Goal: Task Accomplishment & Management: Use online tool/utility

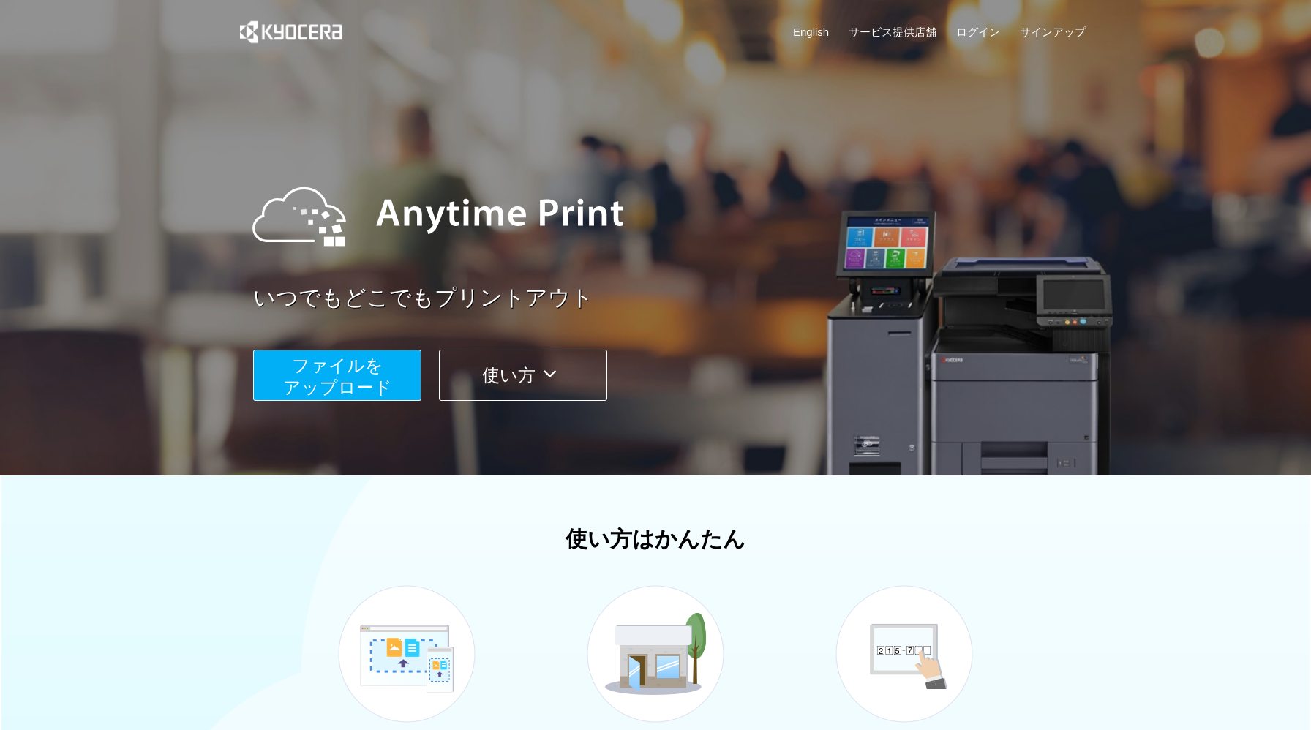
click at [384, 380] on span "ファイルを ​​アップロード" at bounding box center [337, 377] width 109 height 42
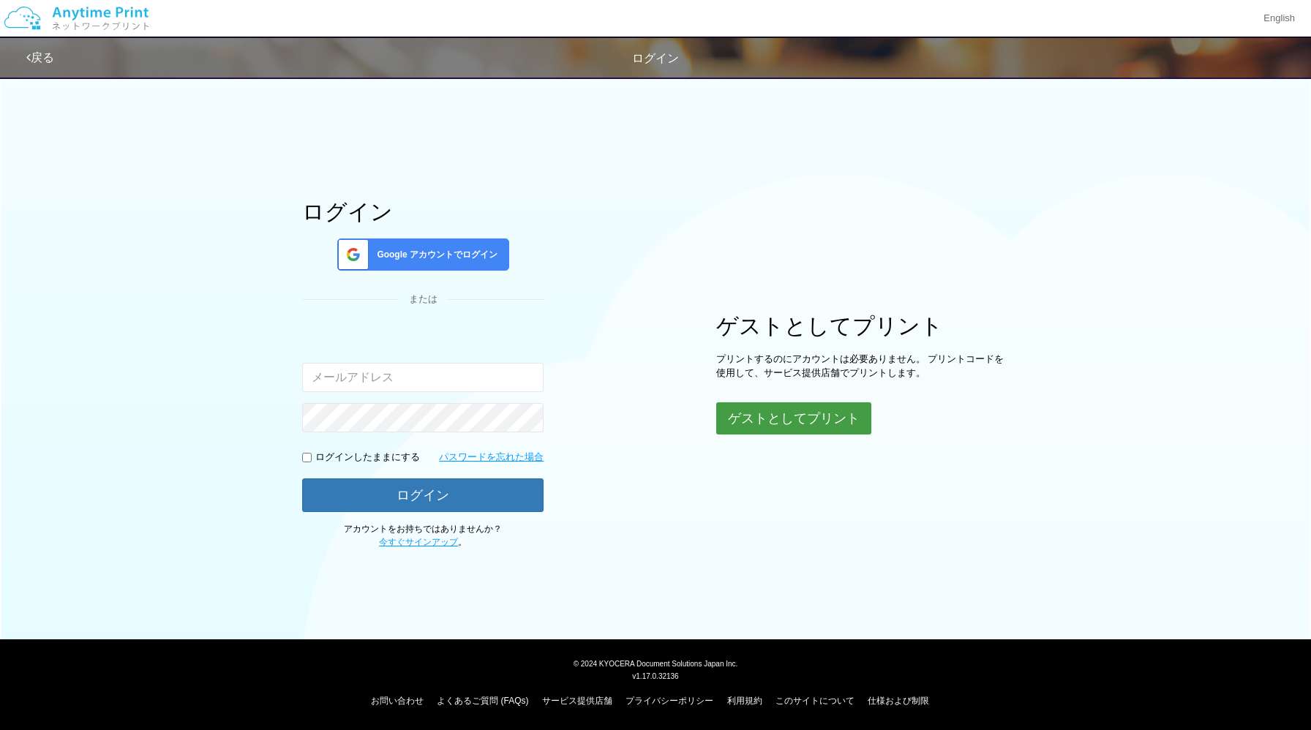
click at [790, 418] on button "ゲストとしてプリント" at bounding box center [793, 418] width 155 height 32
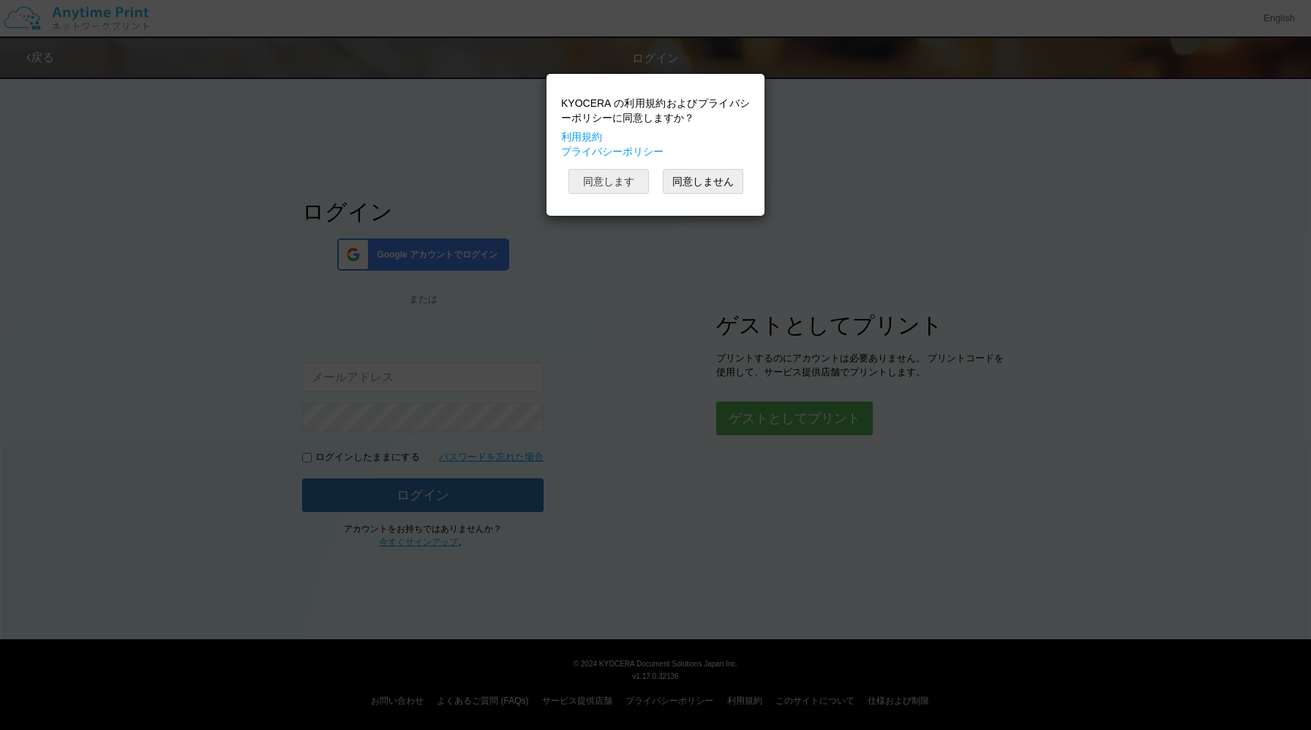
click at [614, 180] on button "同意します" at bounding box center [609, 181] width 80 height 25
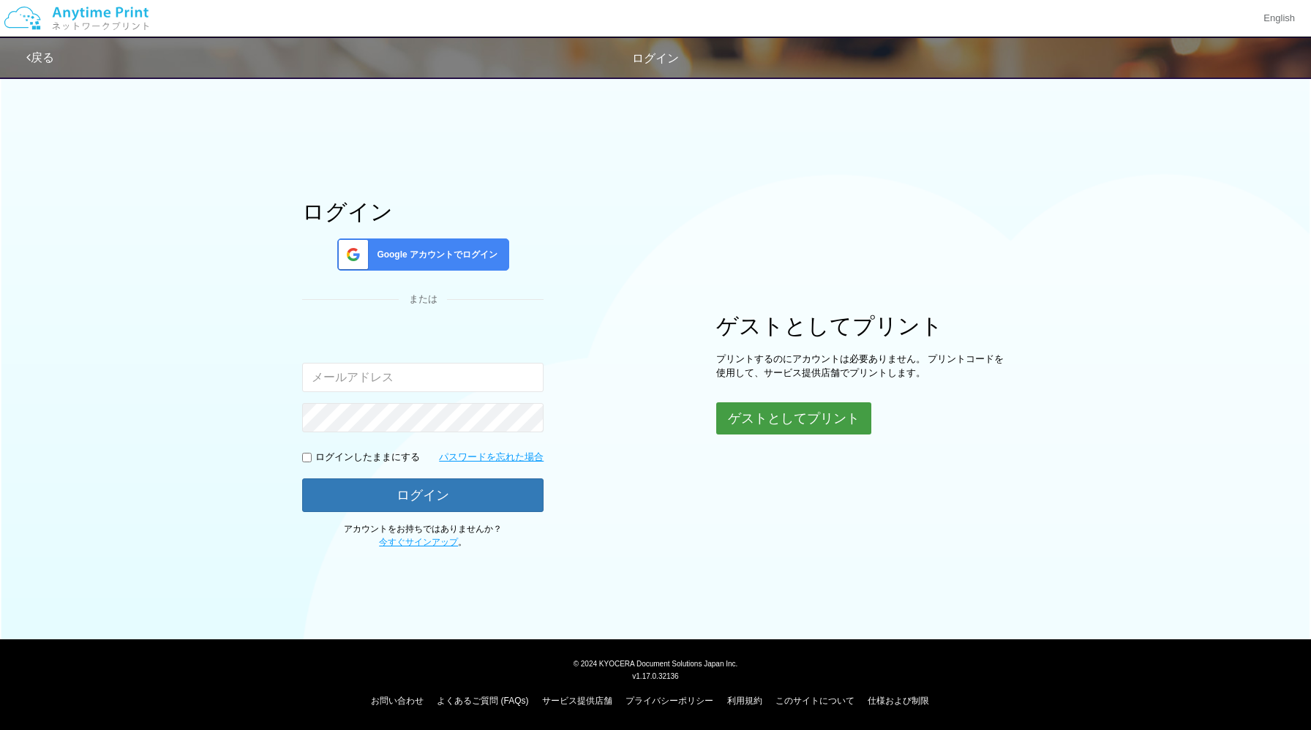
click at [761, 416] on button "ゲストとしてプリント" at bounding box center [793, 418] width 155 height 32
click at [672, 188] on div "ログイン Google アカウントでログイン または 入力されたメールアドレスまたはパスワードが正しくありません。 ログインしたままにする パスワードを忘れた…" at bounding box center [656, 309] width 878 height 480
click at [746, 406] on button "ゲストとしてプリント" at bounding box center [793, 418] width 155 height 32
click at [754, 408] on button "ゲストとしてプリント" at bounding box center [793, 418] width 155 height 32
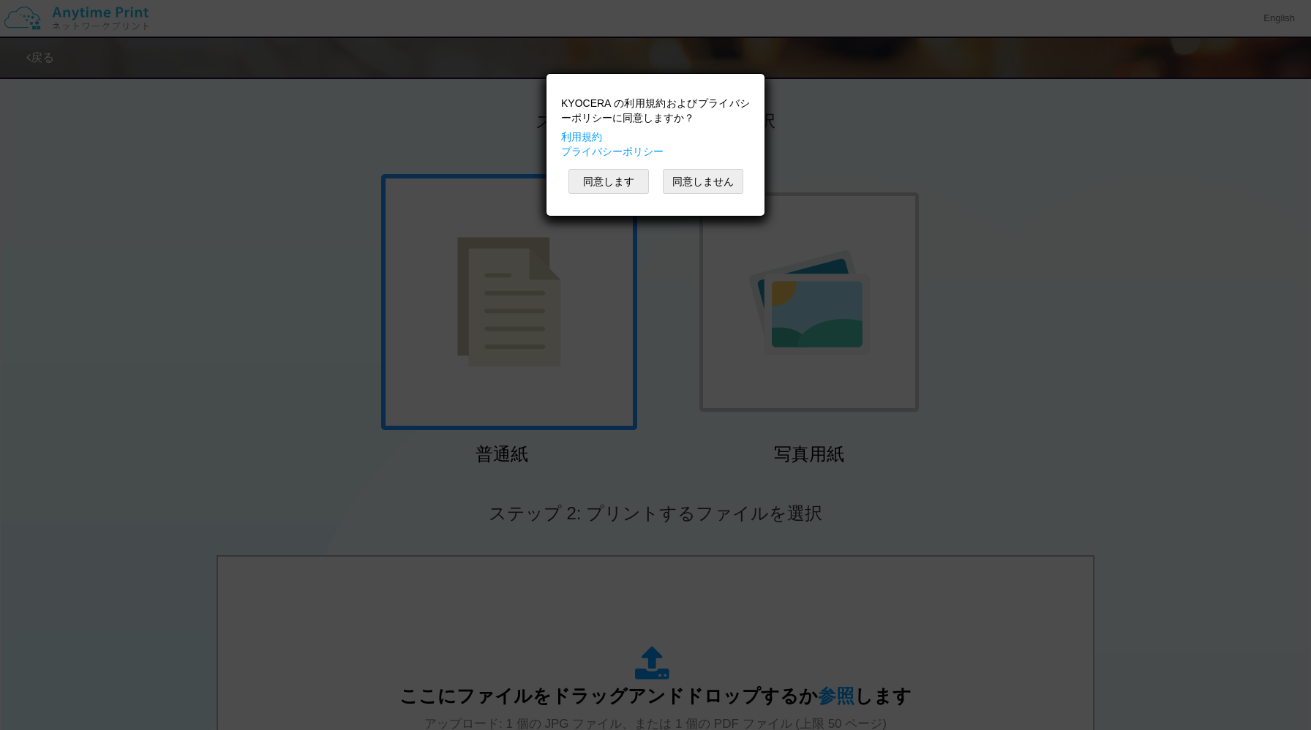
click at [577, 250] on div "KYOCERA の利用規約およびプライバシーポリシーに同意しますか？ 利用規約 プライバシーポリシー 同意します 同意しません" at bounding box center [655, 365] width 1311 height 730
click at [724, 168] on div "KYOCERA の利用規約およびプライバシーポリシーに同意しますか？ 利用規約 プライバシーポリシー 同意します 同意しません" at bounding box center [655, 144] width 203 height 127
click at [719, 184] on button "同意しません" at bounding box center [703, 181] width 80 height 25
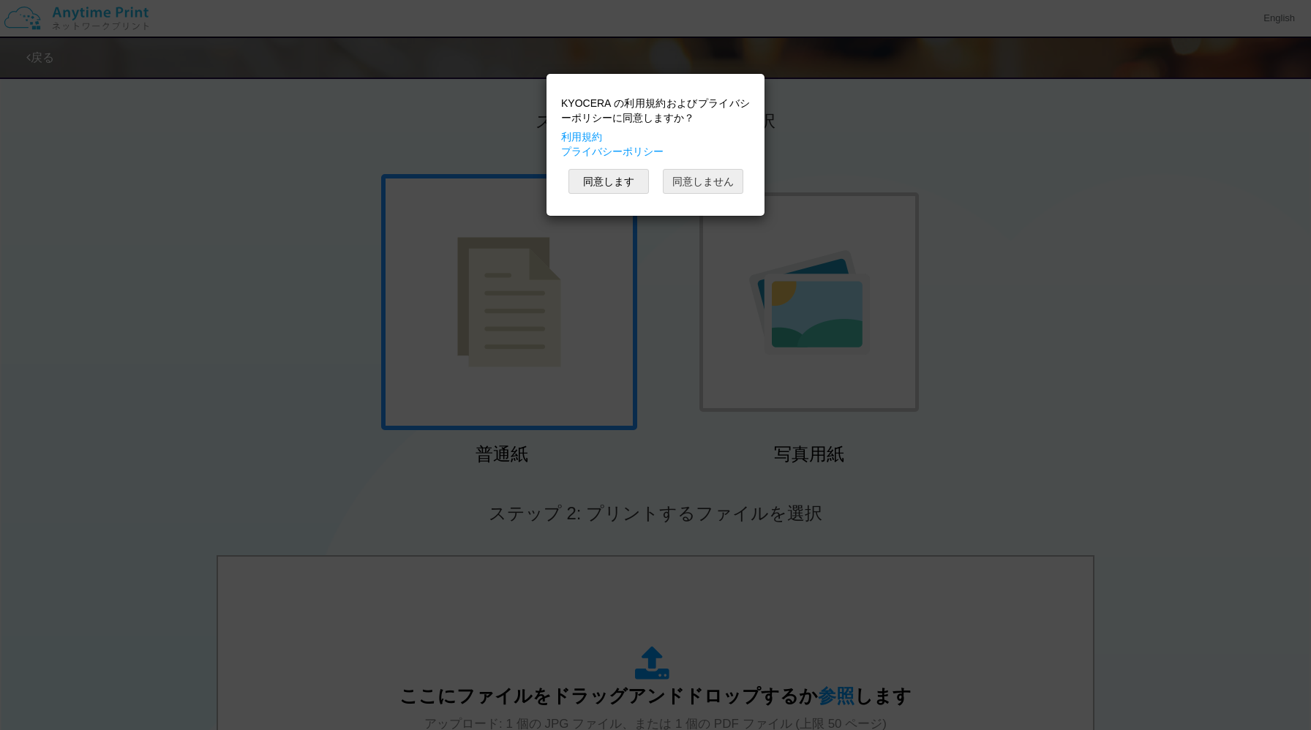
click at [719, 184] on button "同意しません" at bounding box center [703, 181] width 80 height 25
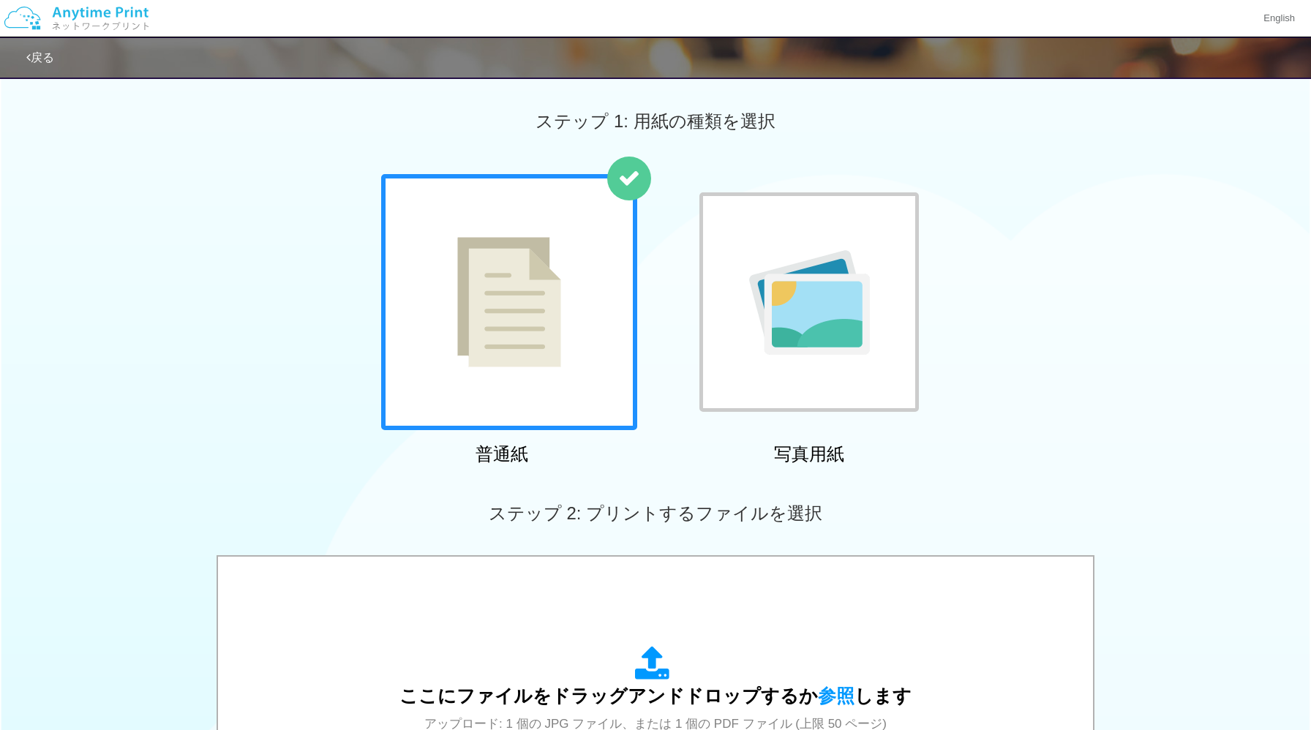
click at [486, 356] on img at bounding box center [509, 302] width 104 height 130
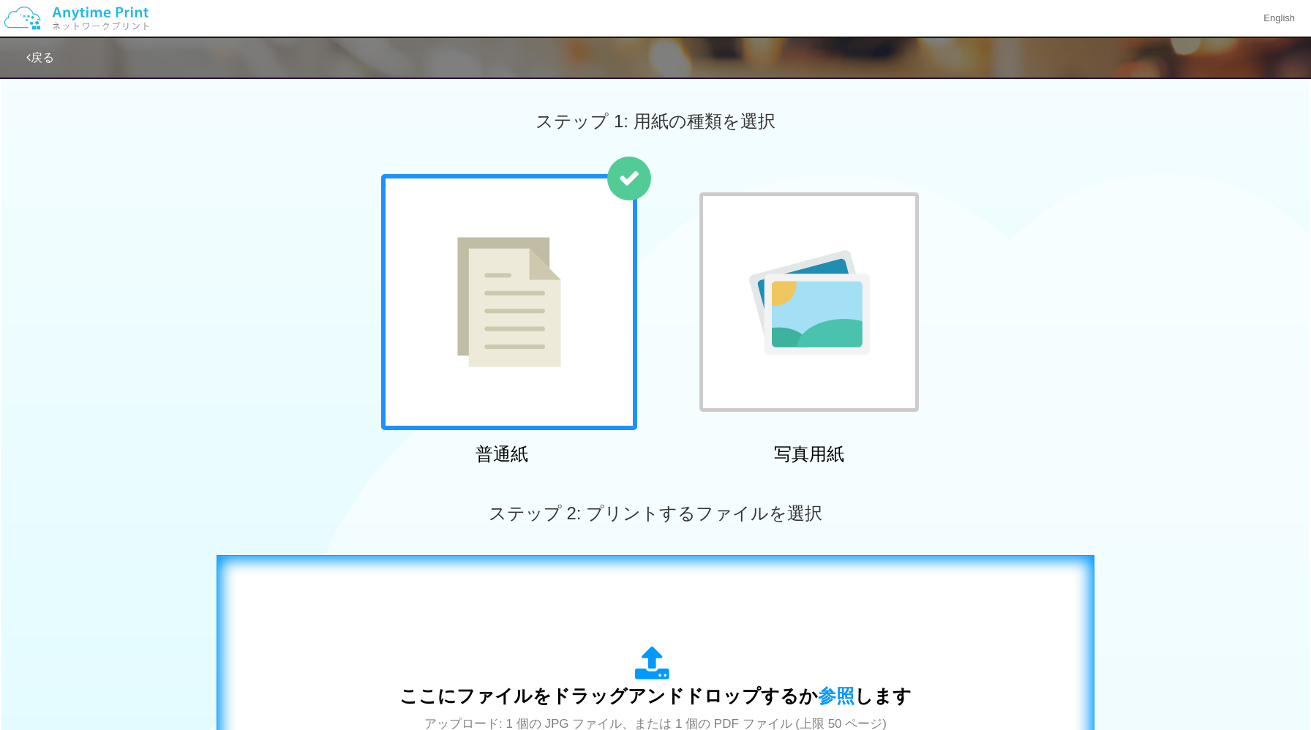
click at [516, 598] on div "ここにファイルをドラッグアンドドロップするか 参照 します アップロード: 1 個の JPG ファイル、または 1 個の PDF ファイル (上限 50 ペー…" at bounding box center [655, 703] width 847 height 265
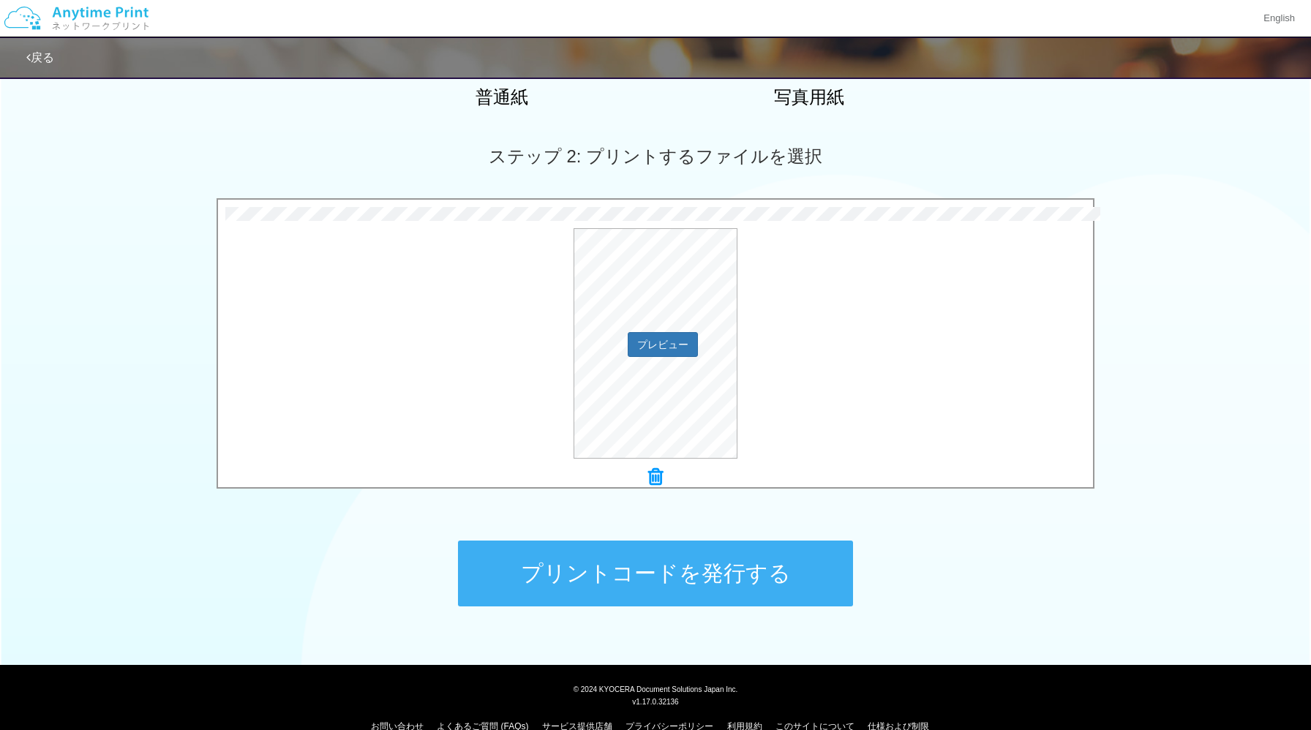
scroll to position [383, 0]
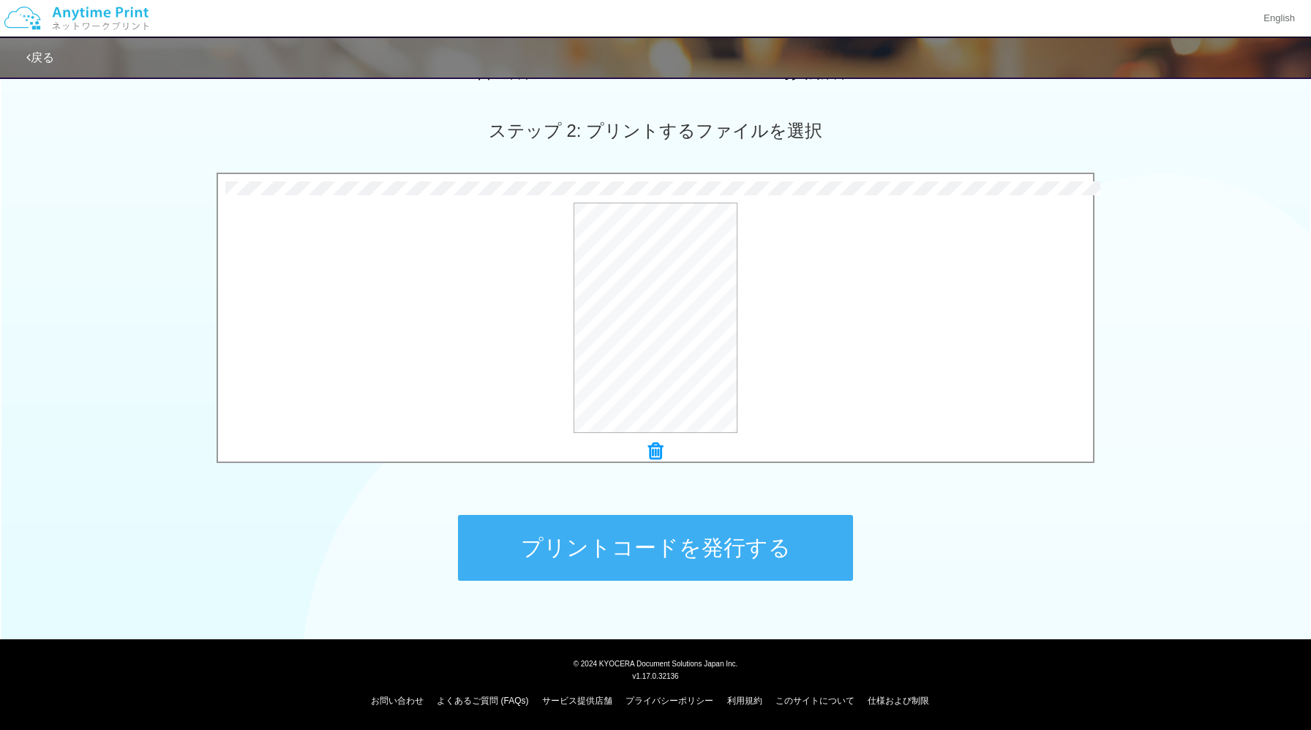
click at [659, 557] on button "プリントコードを発行する" at bounding box center [655, 548] width 395 height 66
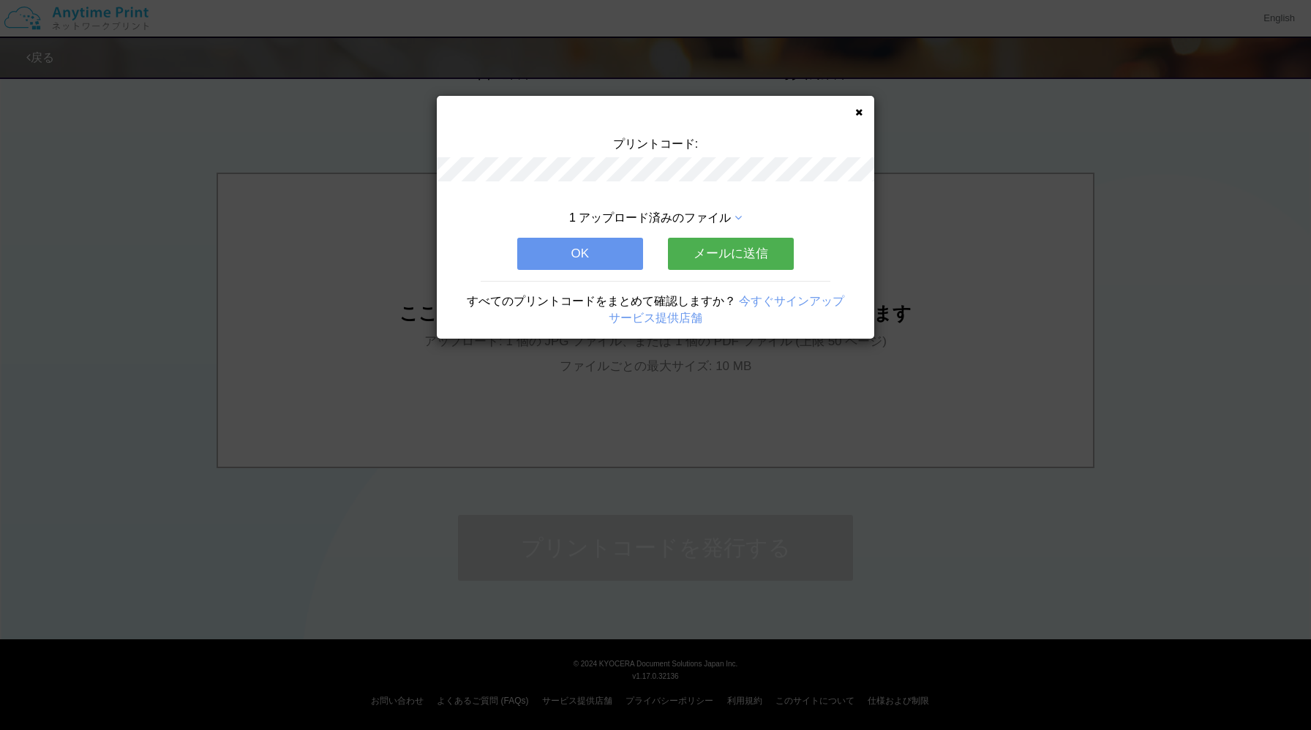
scroll to position [0, 0]
